Goal: Task Accomplishment & Management: Manage account settings

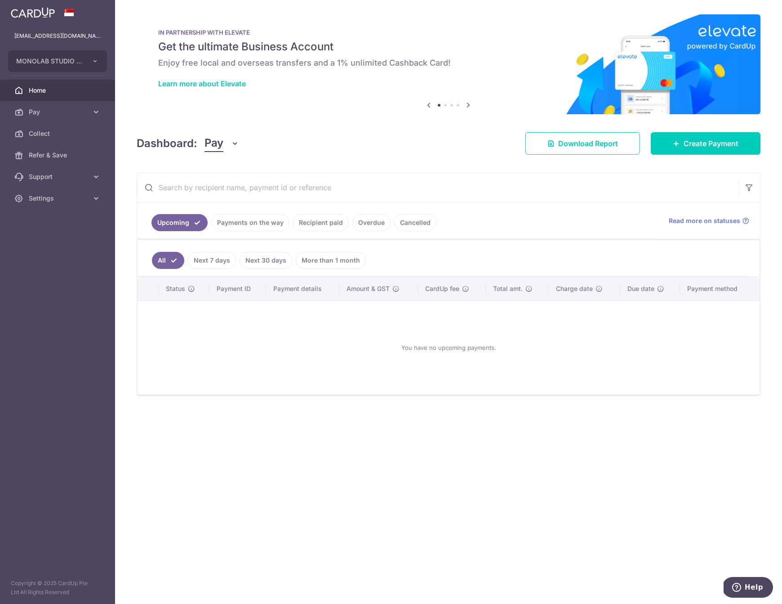
click at [282, 227] on link "Payments on the way" at bounding box center [250, 222] width 78 height 17
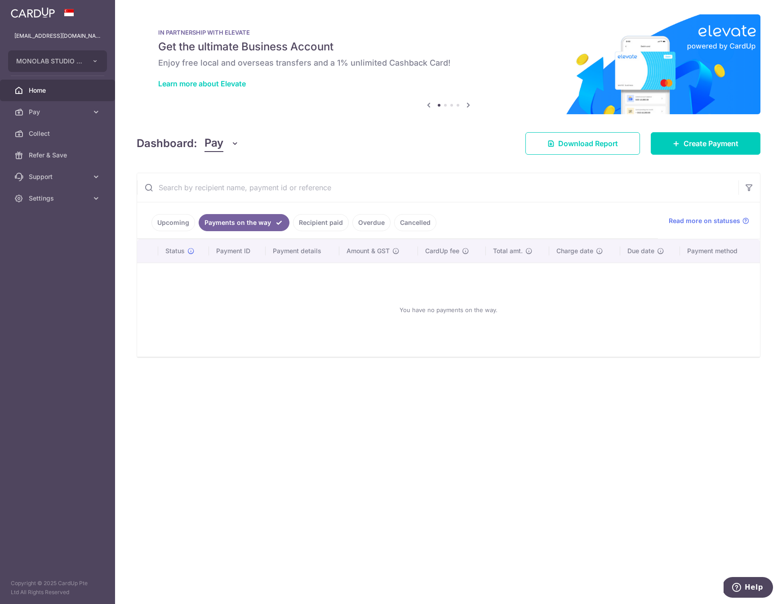
click at [328, 224] on link "Recipient paid" at bounding box center [321, 222] width 56 height 17
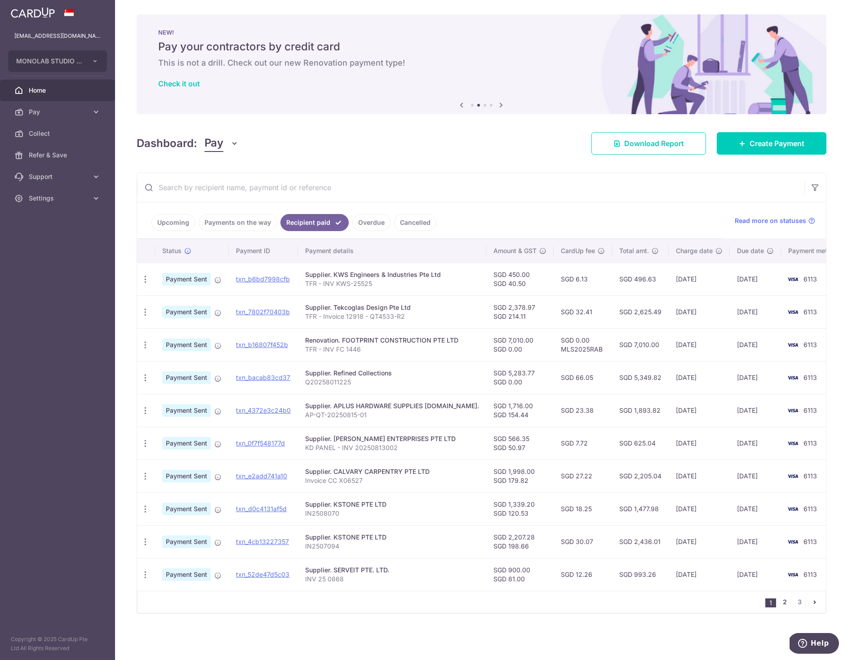
click at [782, 603] on link "2" at bounding box center [785, 602] width 11 height 11
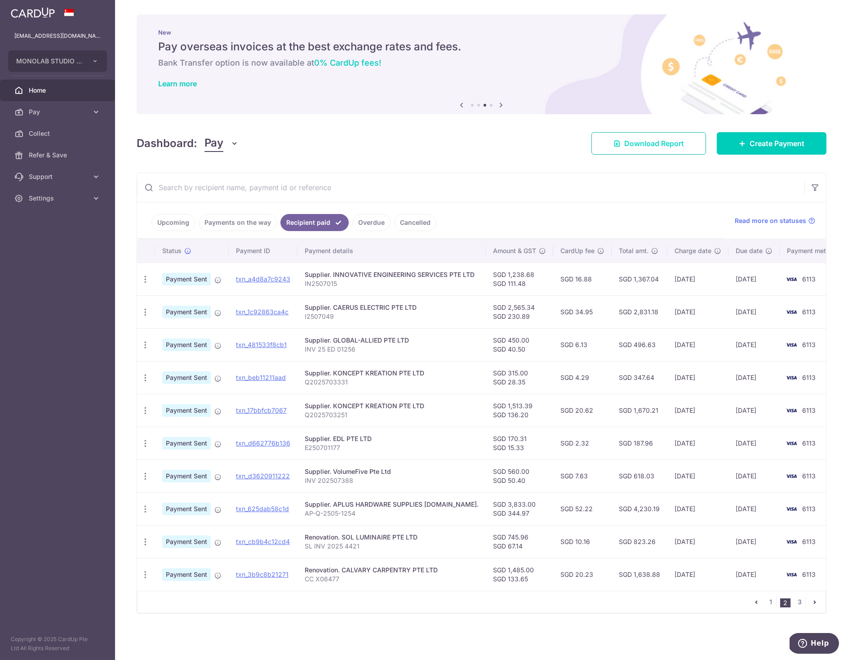
click at [638, 148] on span "Download Report" at bounding box center [655, 143] width 60 height 11
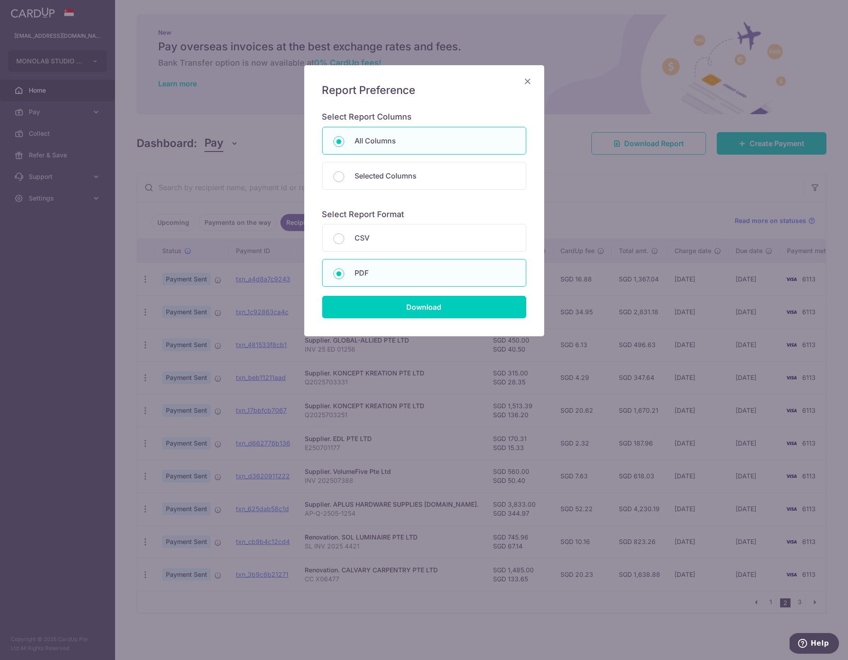
click at [529, 82] on icon "Close" at bounding box center [528, 81] width 11 height 11
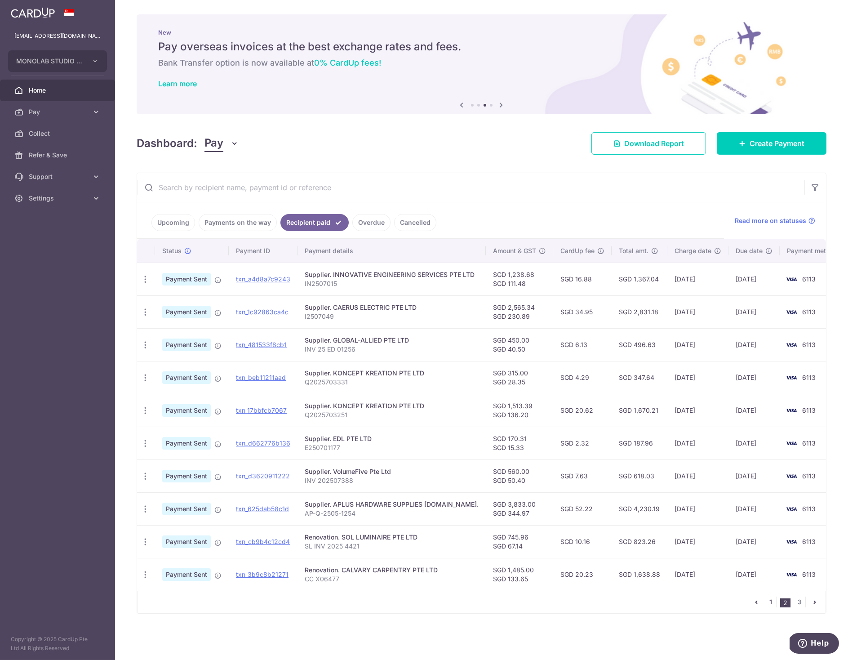
click at [767, 603] on link "1" at bounding box center [771, 602] width 11 height 11
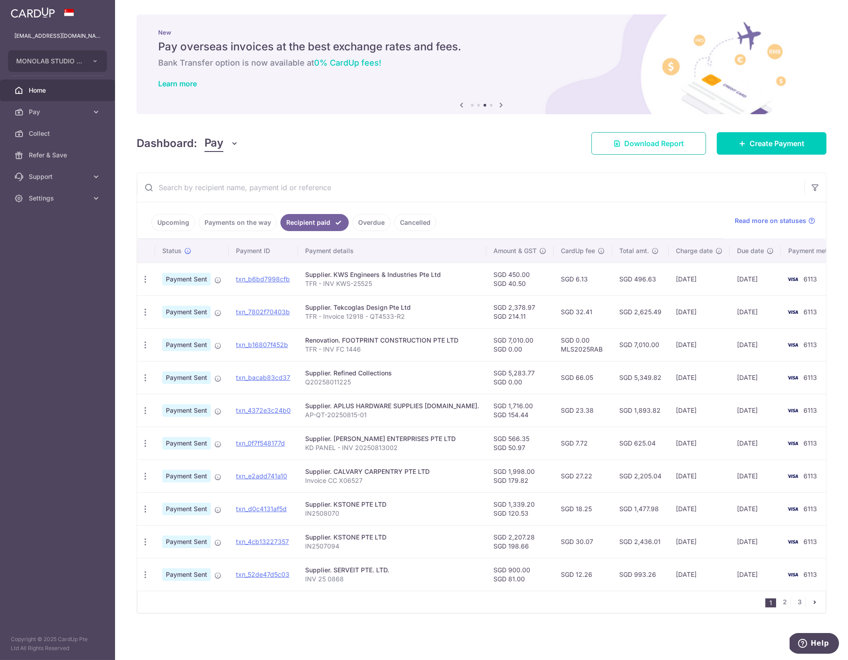
click at [676, 139] on span "Download Report" at bounding box center [655, 143] width 60 height 11
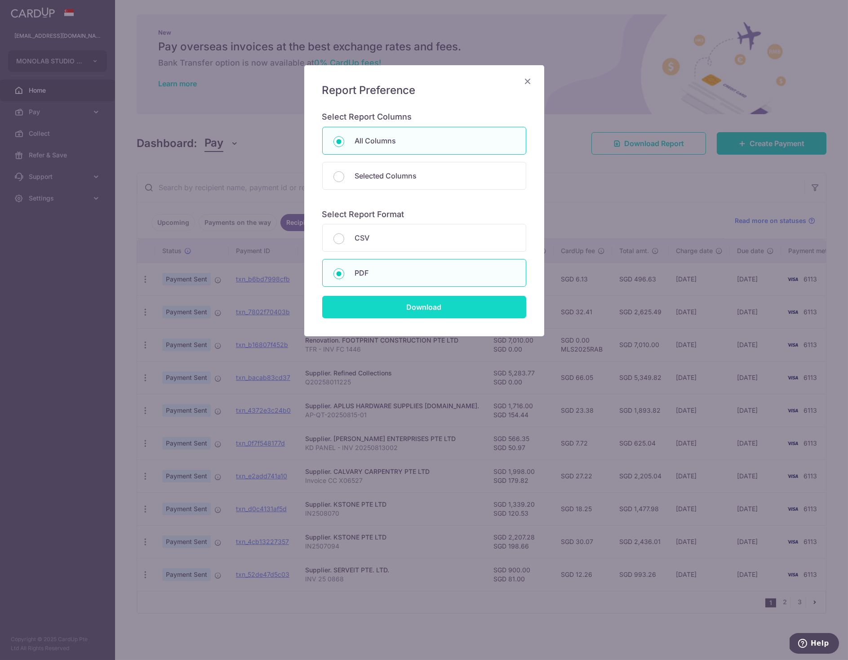
click at [446, 312] on input "Download" at bounding box center [424, 307] width 204 height 22
